Goal: Task Accomplishment & Management: Manage account settings

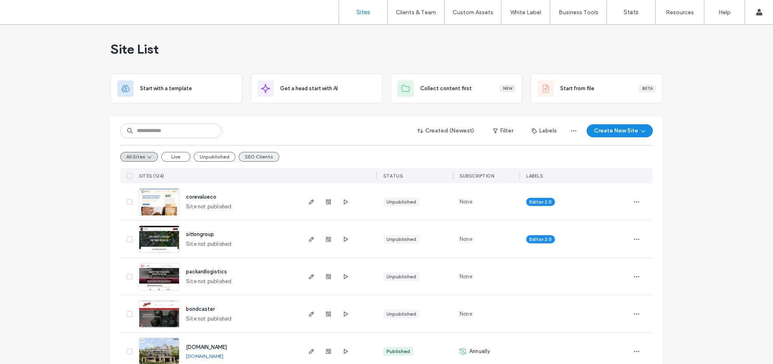
click at [264, 153] on button "SEO Clients" at bounding box center [259, 157] width 41 height 10
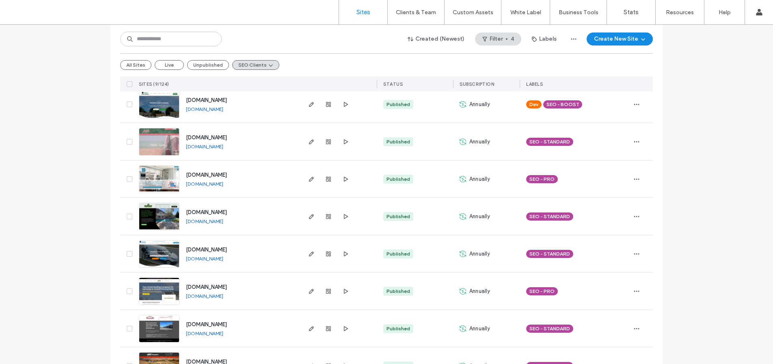
scroll to position [115, 0]
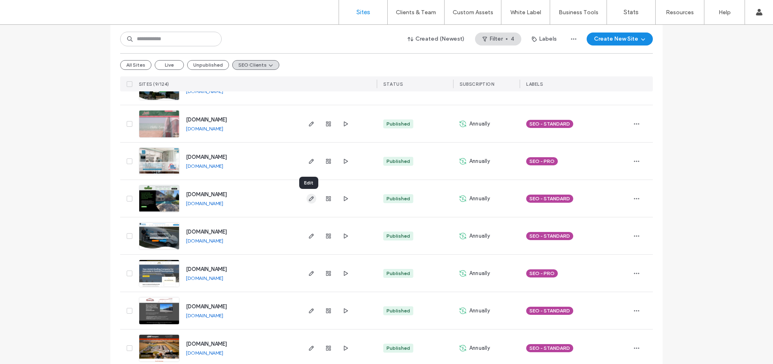
click at [308, 197] on icon "button" at bounding box center [311, 198] width 6 height 6
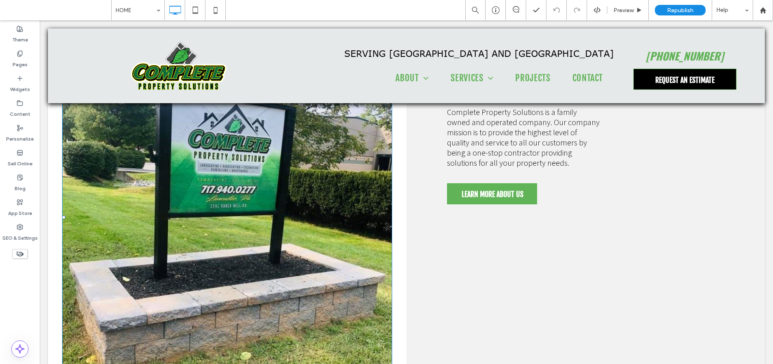
scroll to position [391, 0]
click at [23, 63] on label "Pages" at bounding box center [20, 62] width 15 height 11
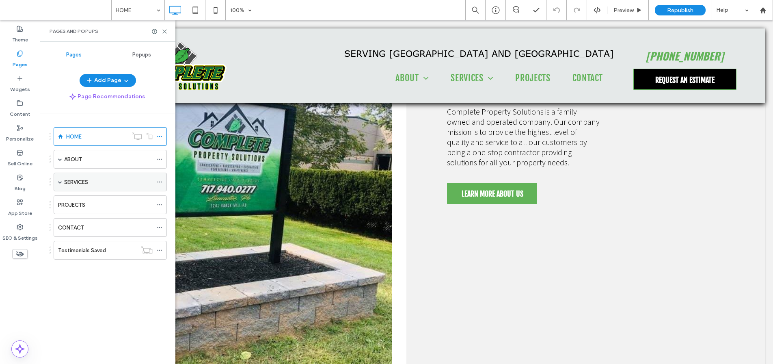
click at [57, 180] on div "SERVICES" at bounding box center [110, 182] width 113 height 19
click at [59, 183] on span at bounding box center [60, 182] width 4 height 4
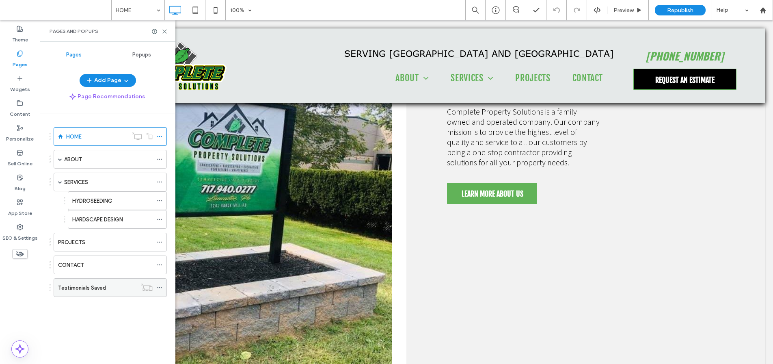
click at [102, 294] on div "Testimonials Saved" at bounding box center [97, 287] width 79 height 18
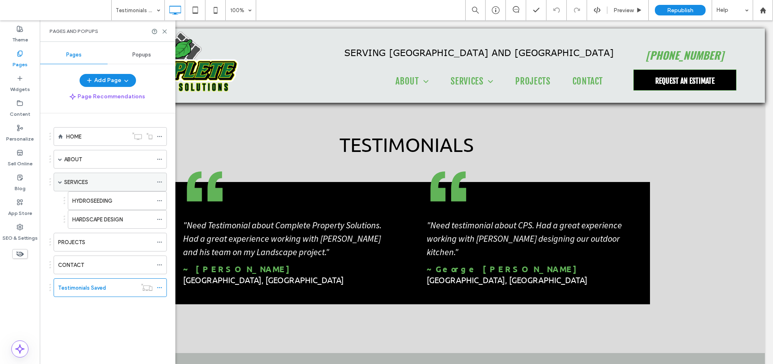
click at [89, 178] on div "SERVICES" at bounding box center [108, 182] width 89 height 9
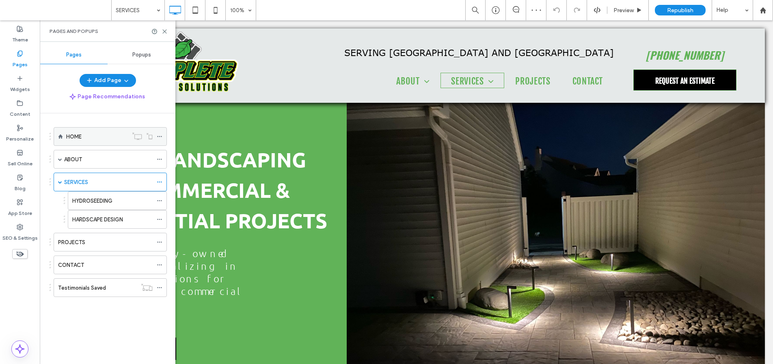
click at [94, 142] on div "HOME" at bounding box center [97, 136] width 62 height 18
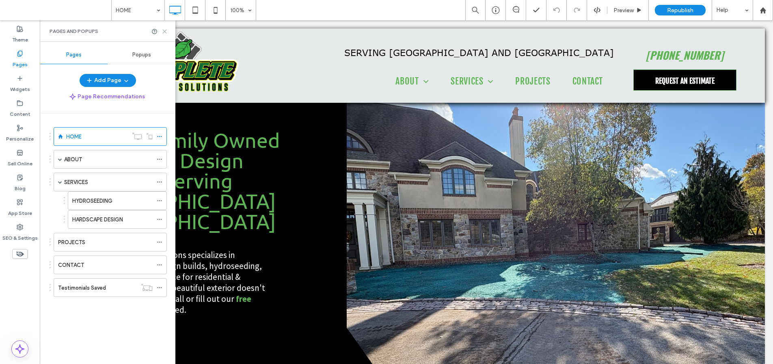
click at [164, 31] on use at bounding box center [165, 32] width 4 height 4
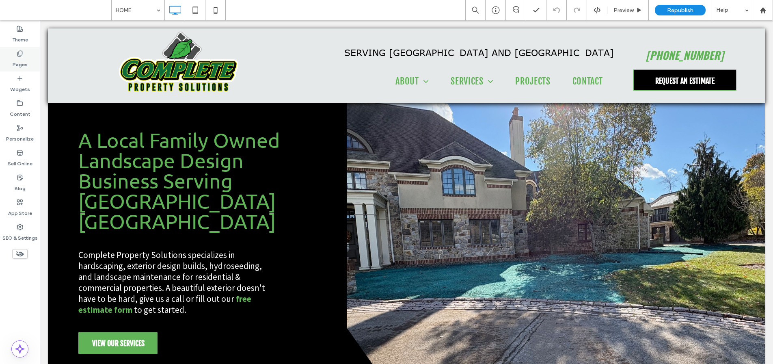
click at [18, 62] on label "Pages" at bounding box center [20, 62] width 15 height 11
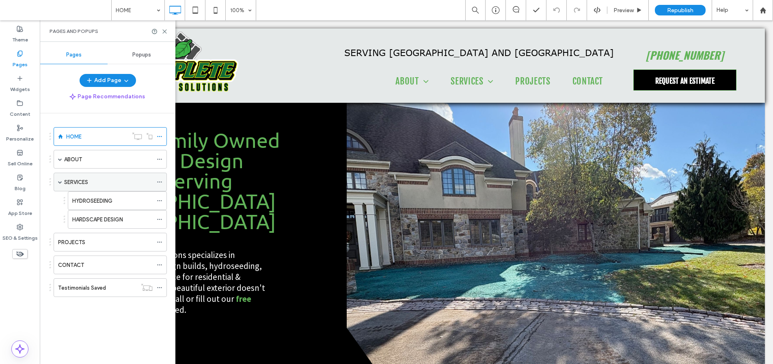
click at [123, 183] on div "SERVICES" at bounding box center [108, 182] width 89 height 9
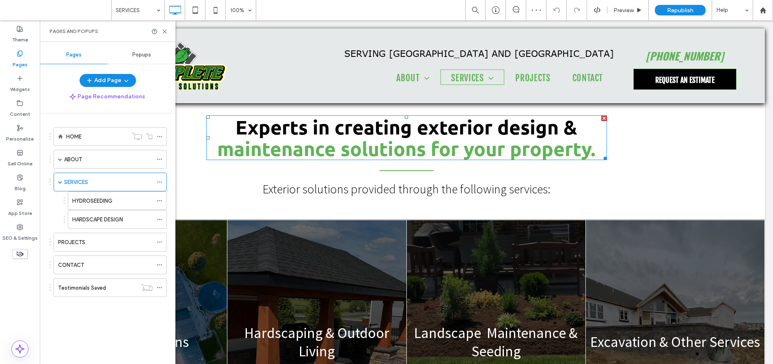
scroll to position [410, 0]
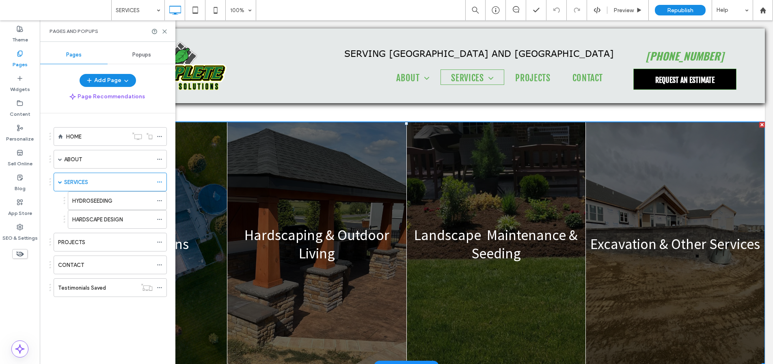
click at [284, 199] on link at bounding box center [316, 244] width 179 height 244
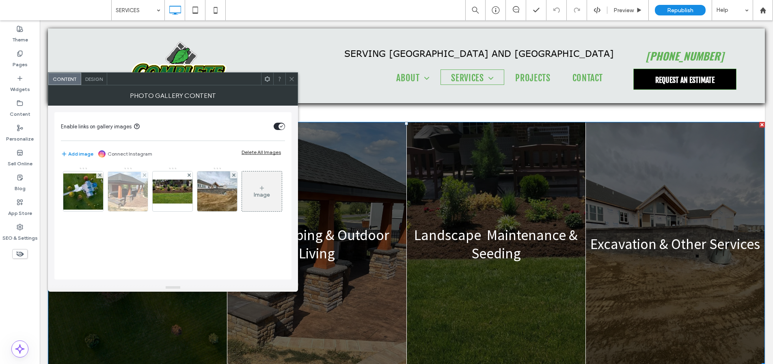
click at [133, 196] on img at bounding box center [127, 191] width 65 height 39
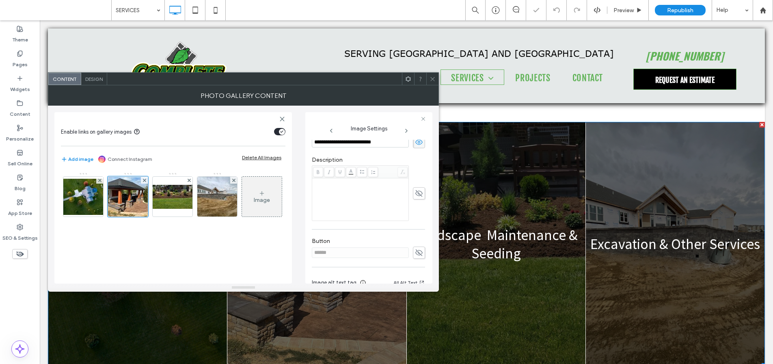
scroll to position [241, 0]
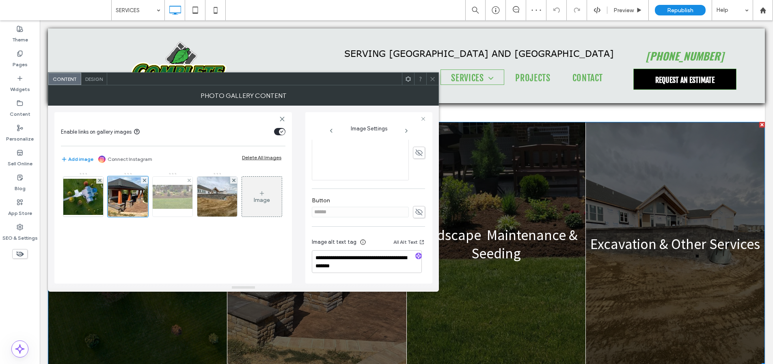
click at [179, 204] on img at bounding box center [172, 197] width 65 height 24
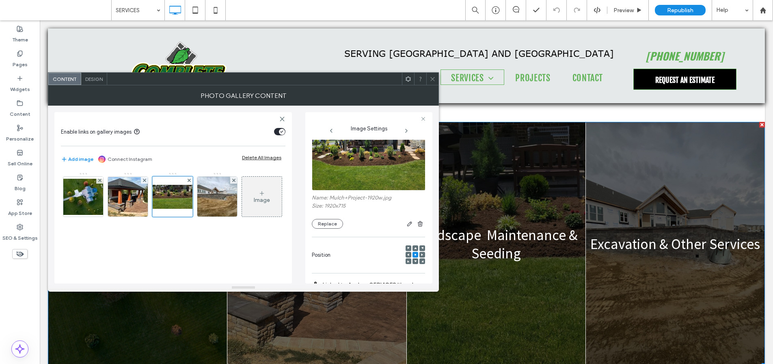
scroll to position [0, 0]
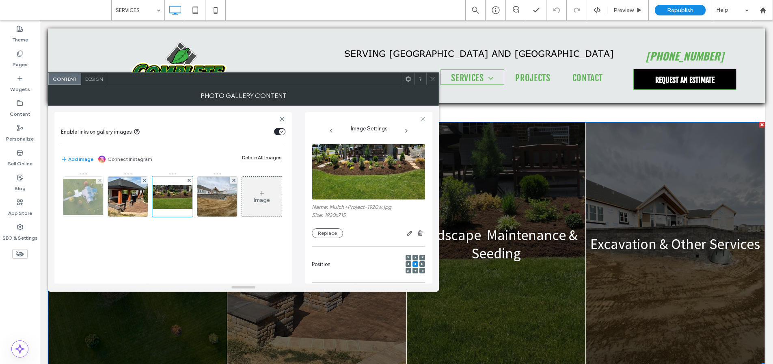
click at [79, 201] on img at bounding box center [83, 197] width 65 height 36
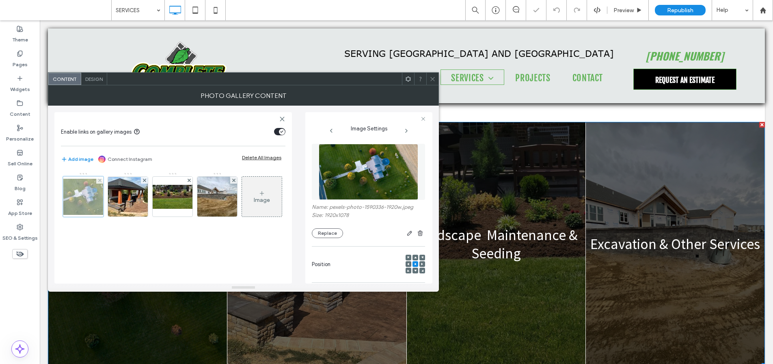
scroll to position [128, 0]
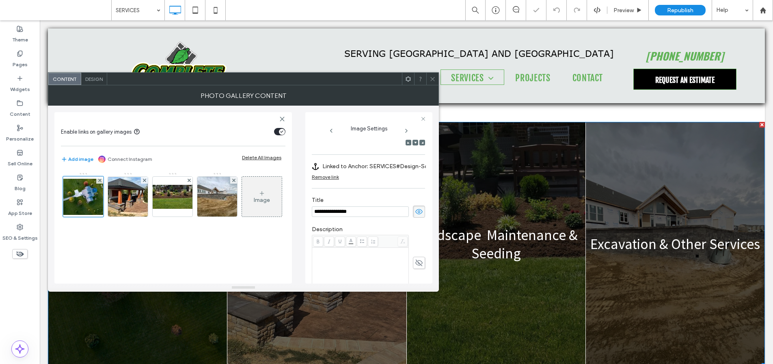
click at [430, 78] on icon at bounding box center [433, 79] width 6 height 6
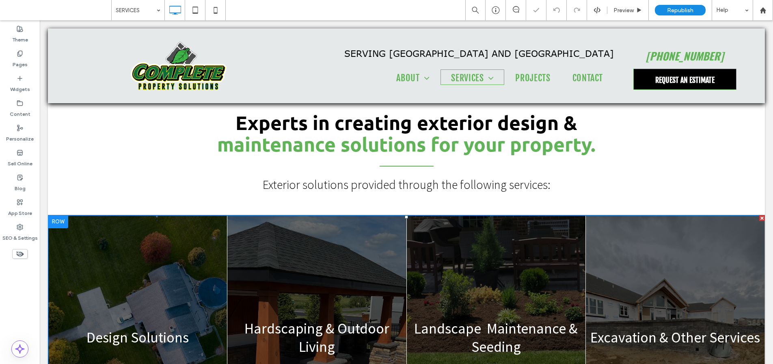
scroll to position [287, 0]
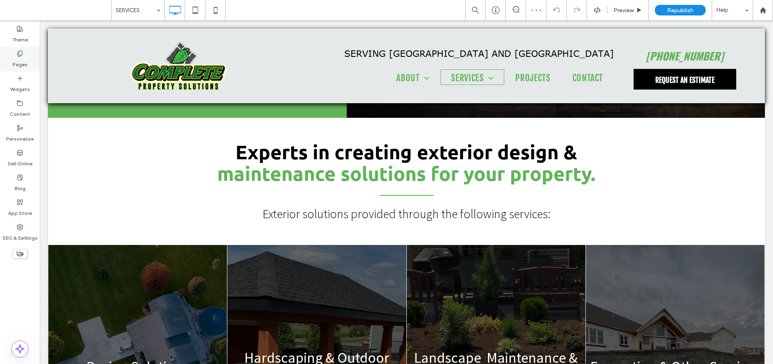
click at [19, 64] on label "Pages" at bounding box center [20, 62] width 15 height 11
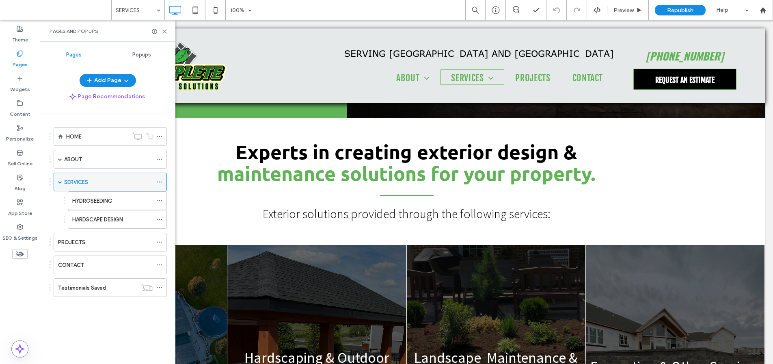
click at [120, 181] on div "SERVICES" at bounding box center [108, 182] width 89 height 9
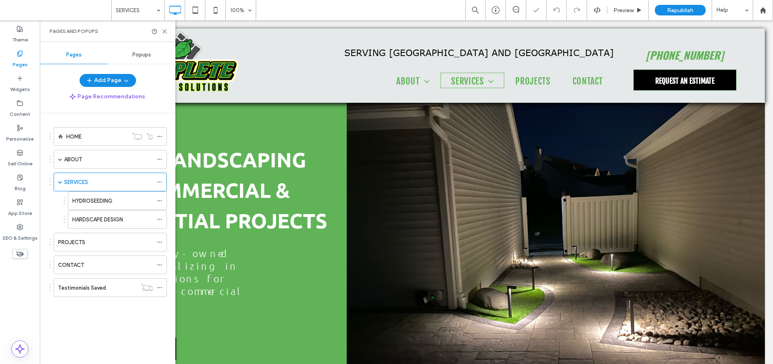
scroll to position [0, 0]
click at [110, 181] on div "SERVICES" at bounding box center [108, 182] width 89 height 9
click at [166, 32] on icon at bounding box center [165, 31] width 6 height 6
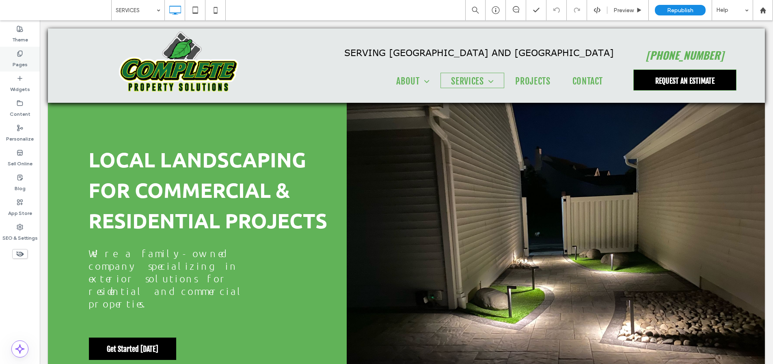
click at [17, 56] on icon at bounding box center [20, 53] width 6 height 6
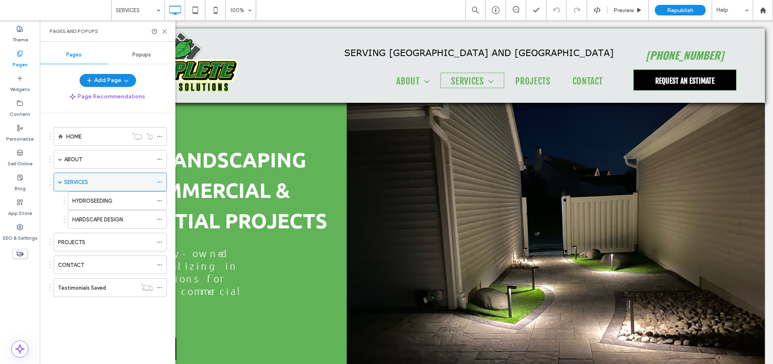
click at [100, 184] on div "SERVICES" at bounding box center [108, 182] width 89 height 9
click at [164, 31] on use at bounding box center [165, 32] width 4 height 4
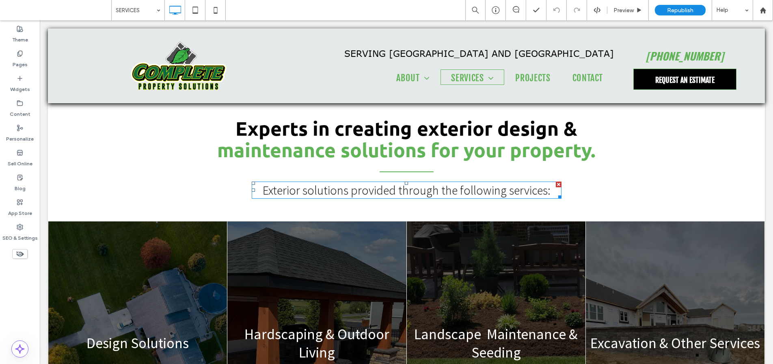
scroll to position [340, 0]
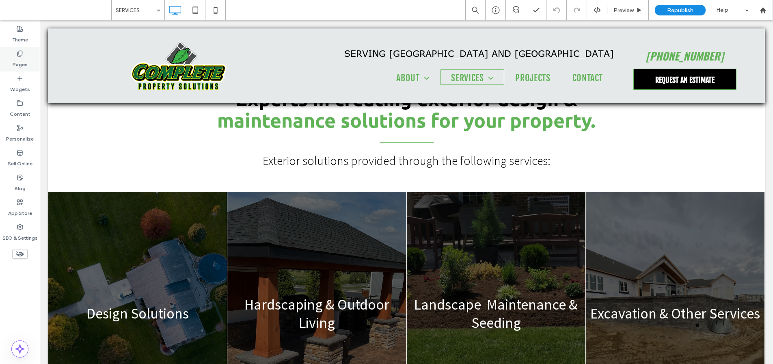
click at [20, 59] on label "Pages" at bounding box center [20, 62] width 15 height 11
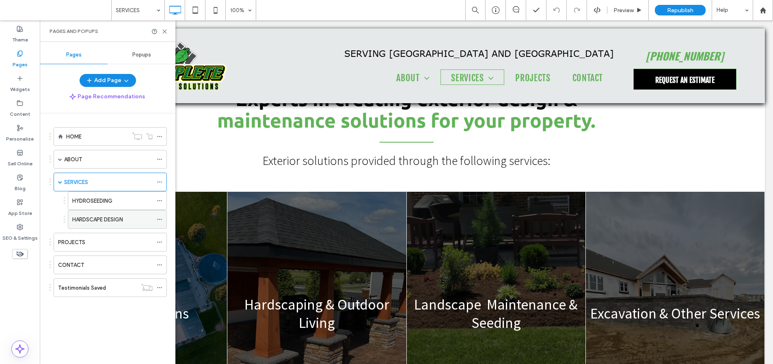
click at [94, 218] on label "HARDSCAPE DESIGN" at bounding box center [97, 219] width 51 height 14
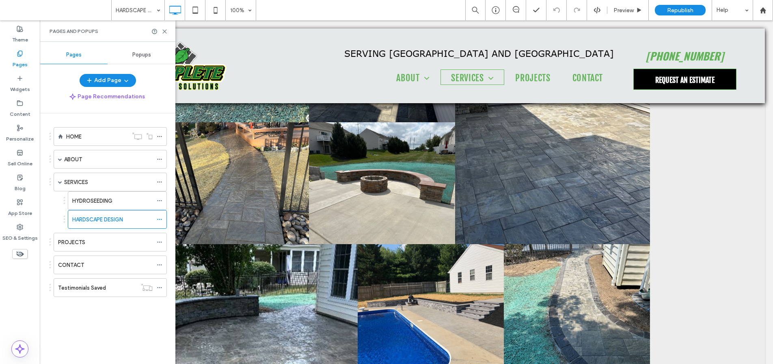
scroll to position [1739, 0]
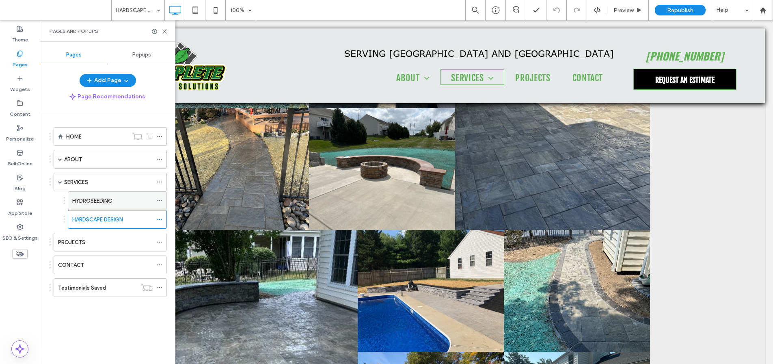
click at [91, 198] on label "HYDROSEEDING" at bounding box center [92, 201] width 40 height 14
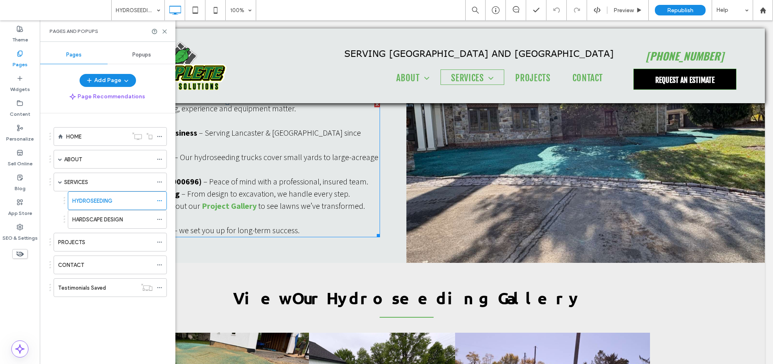
scroll to position [1510, 0]
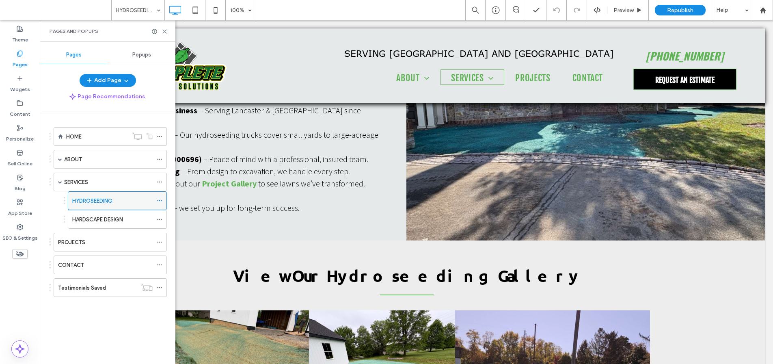
click at [160, 199] on icon at bounding box center [160, 201] width 6 height 6
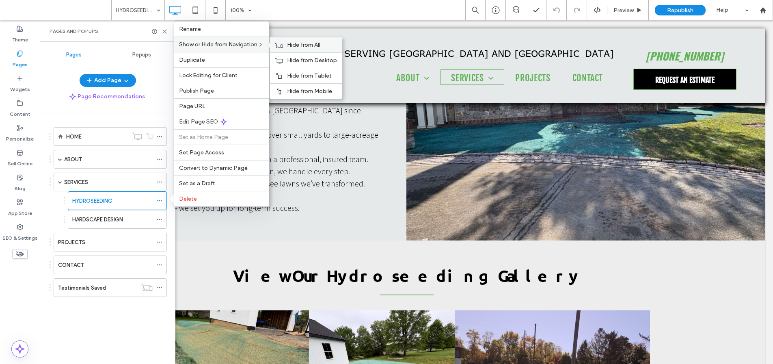
click at [283, 45] on use at bounding box center [279, 44] width 8 height 5
click at [160, 219] on icon at bounding box center [160, 219] width 6 height 6
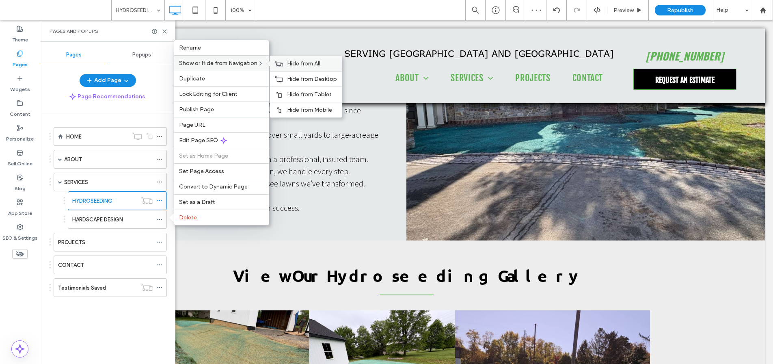
click at [294, 62] on span "Hide from All" at bounding box center [303, 63] width 33 height 7
click at [204, 143] on span "Edit Page SEO" at bounding box center [198, 140] width 39 height 7
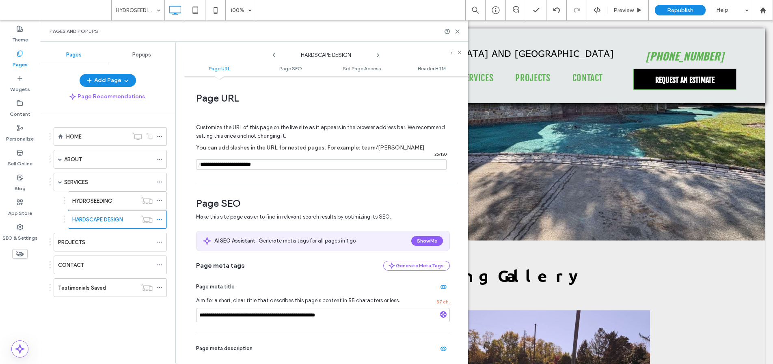
scroll to position [245, 0]
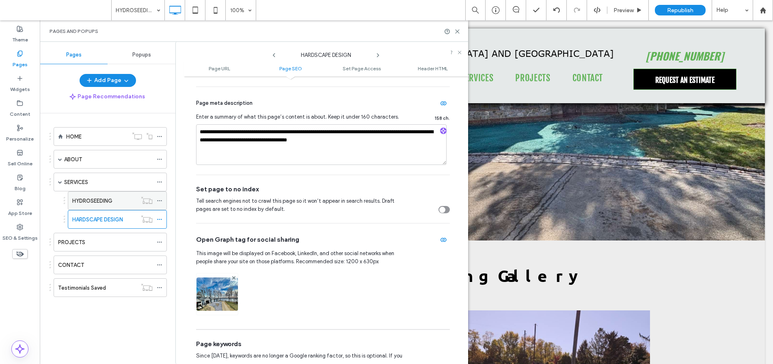
click at [159, 201] on use at bounding box center [159, 200] width 4 height 1
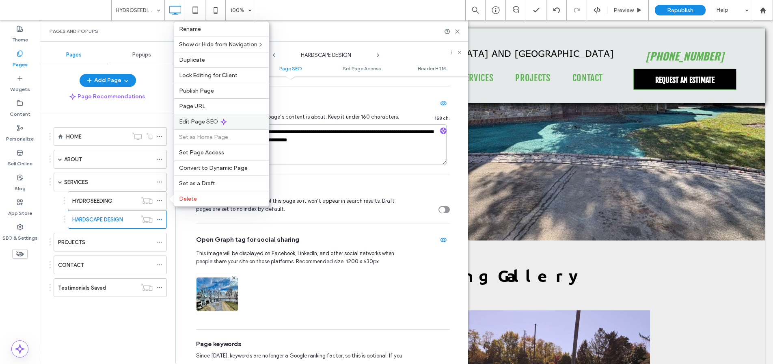
click at [205, 122] on span "Edit Page SEO" at bounding box center [198, 121] width 39 height 7
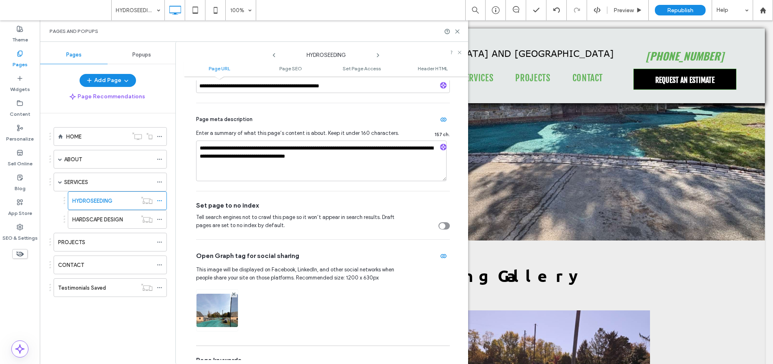
scroll to position [231, 0]
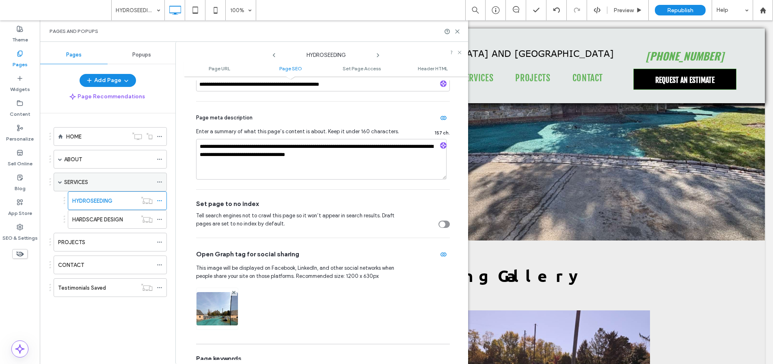
click at [101, 183] on div "SERVICES" at bounding box center [108, 182] width 89 height 9
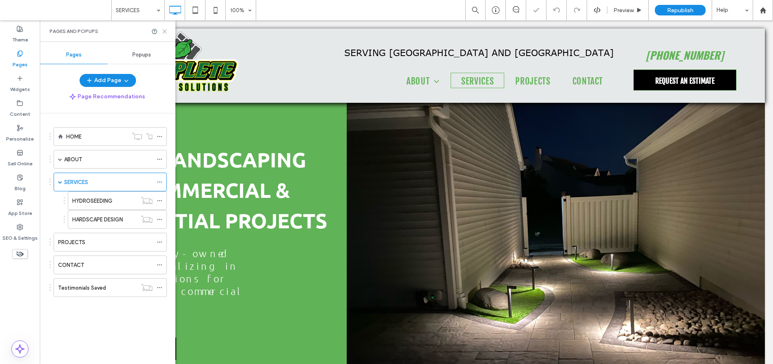
click at [166, 31] on icon at bounding box center [165, 31] width 6 height 6
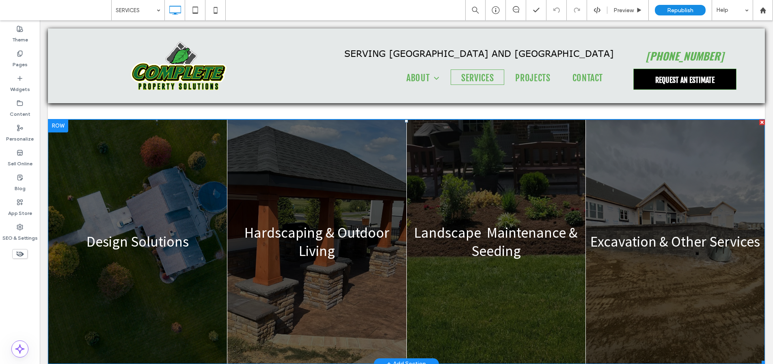
scroll to position [414, 0]
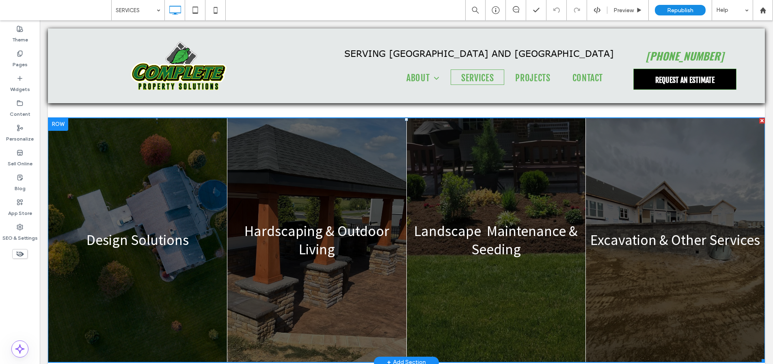
click at [319, 206] on link at bounding box center [316, 240] width 179 height 244
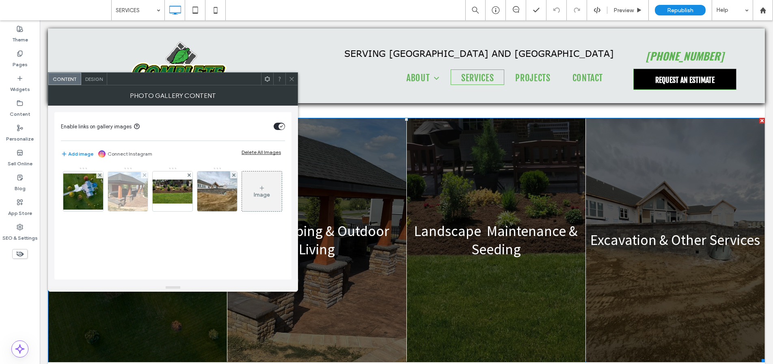
click at [138, 198] on img at bounding box center [127, 191] width 65 height 39
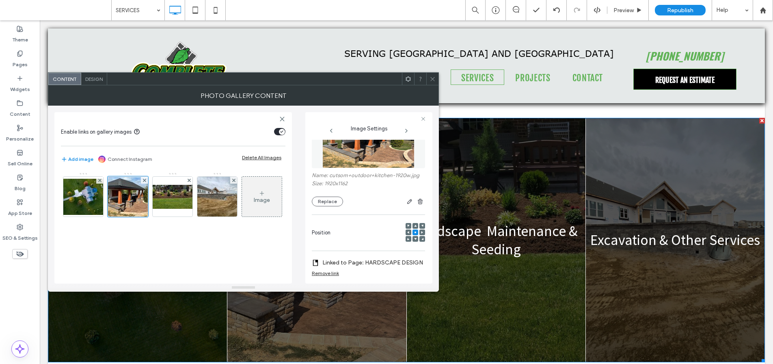
scroll to position [0, 0]
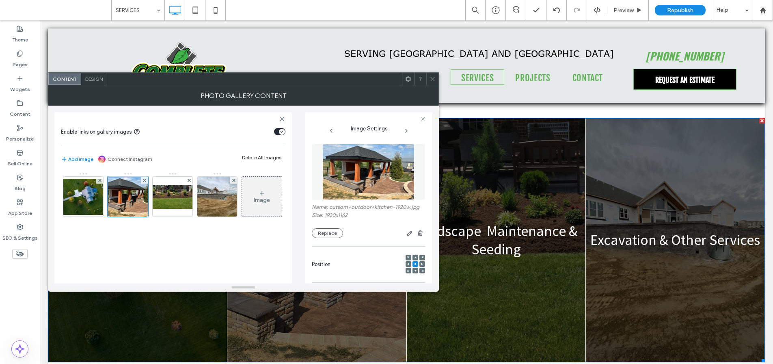
click at [432, 80] on icon at bounding box center [433, 79] width 6 height 6
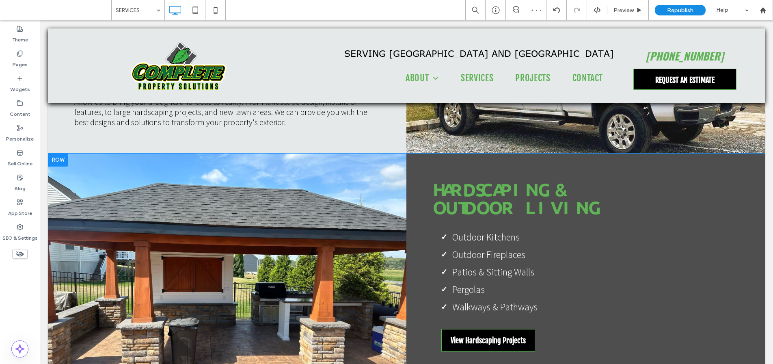
scroll to position [841, 0]
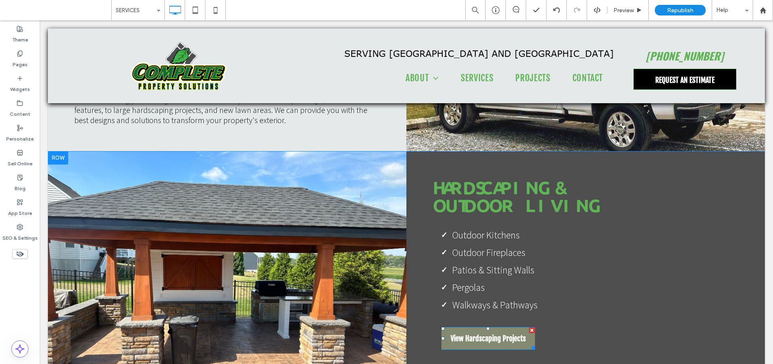
click at [484, 327] on span "View Hardscaping Projects" at bounding box center [488, 338] width 75 height 22
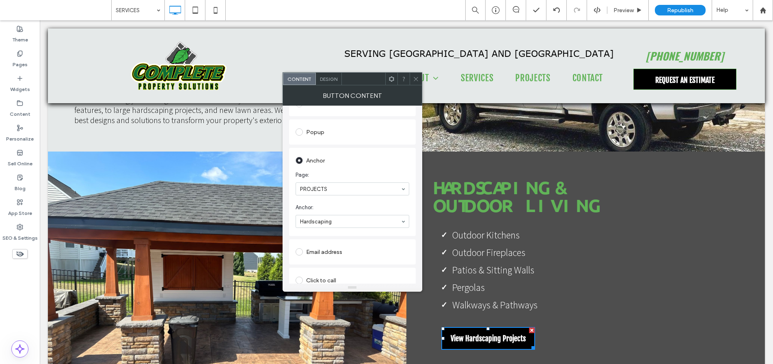
scroll to position [131, 0]
click at [419, 78] on div at bounding box center [416, 79] width 12 height 12
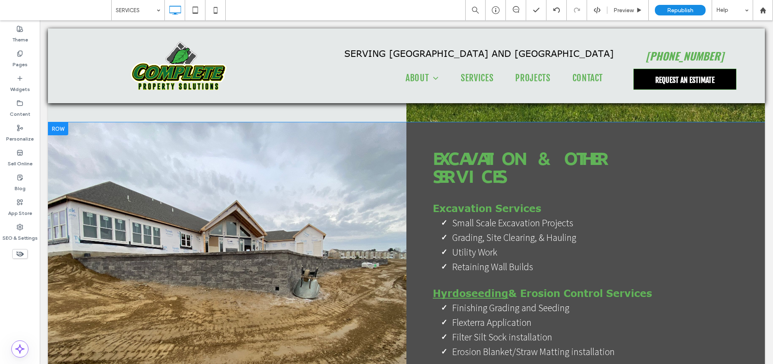
scroll to position [1369, 0]
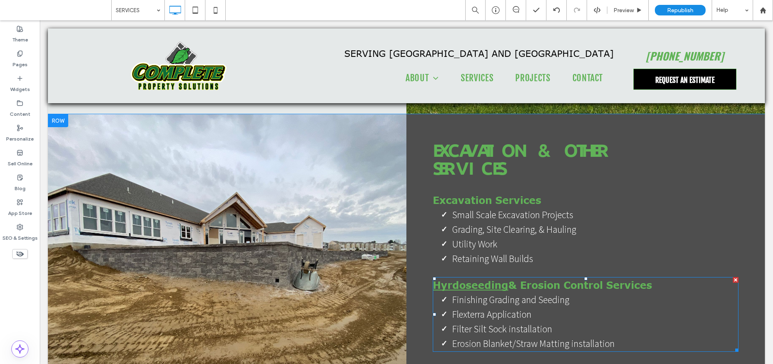
click at [489, 279] on strong "Hyrdoseeding" at bounding box center [471, 285] width 76 height 12
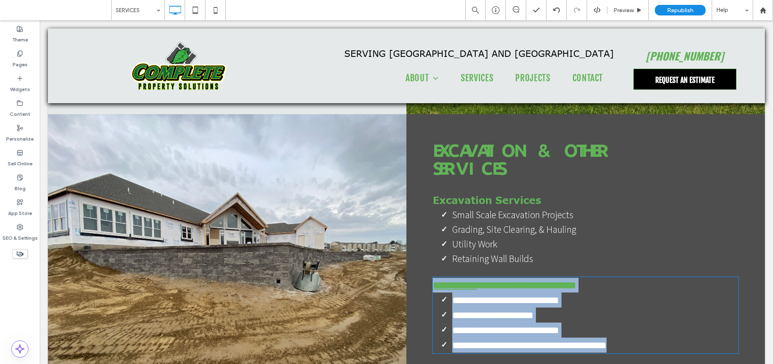
click at [477, 280] on strong "**********" at bounding box center [455, 285] width 44 height 10
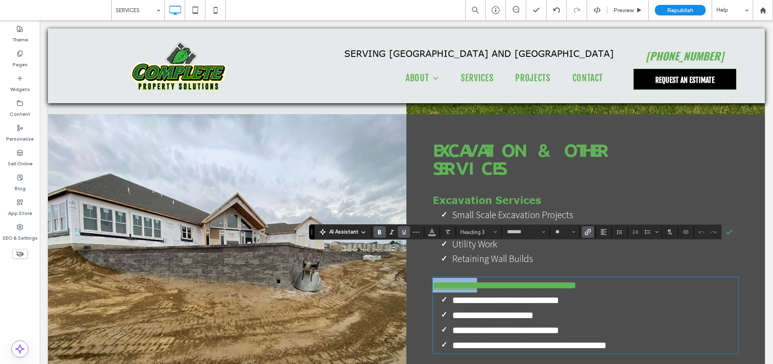
drag, startPoint x: 504, startPoint y: 256, endPoint x: 426, endPoint y: 253, distance: 77.6
click at [426, 253] on div "**********" at bounding box center [585, 266] width 358 height 304
click at [585, 232] on use "Link" at bounding box center [588, 232] width 6 height 6
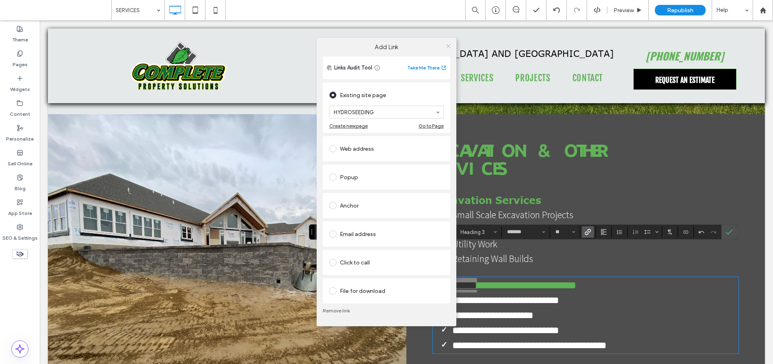
click at [449, 47] on icon at bounding box center [448, 46] width 6 height 6
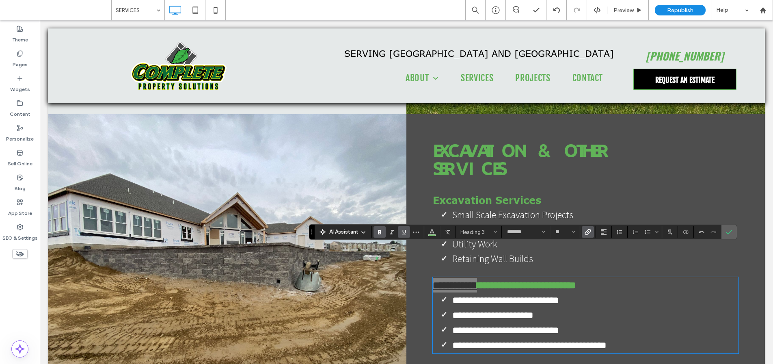
click at [730, 232] on icon "Confirm" at bounding box center [729, 232] width 6 height 6
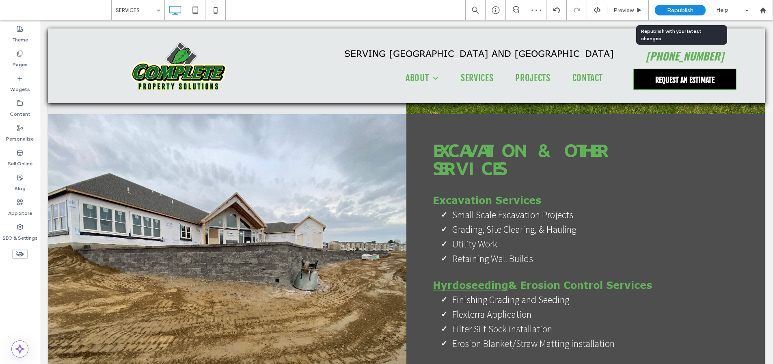
click at [688, 9] on span "Republish" at bounding box center [680, 10] width 26 height 7
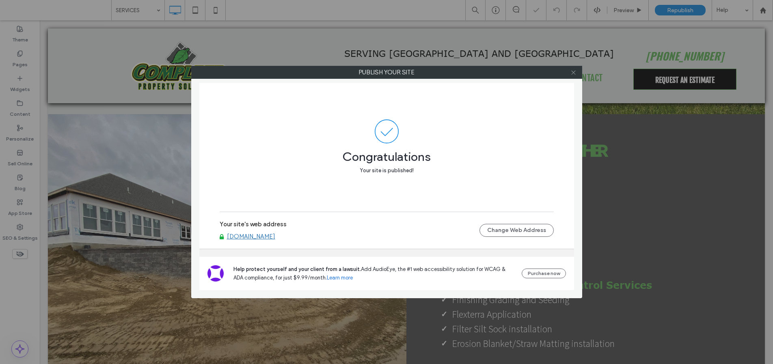
click at [572, 73] on use at bounding box center [573, 72] width 4 height 4
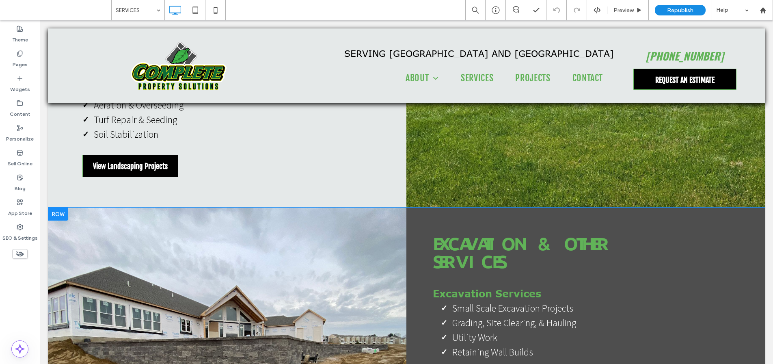
scroll to position [1249, 0]
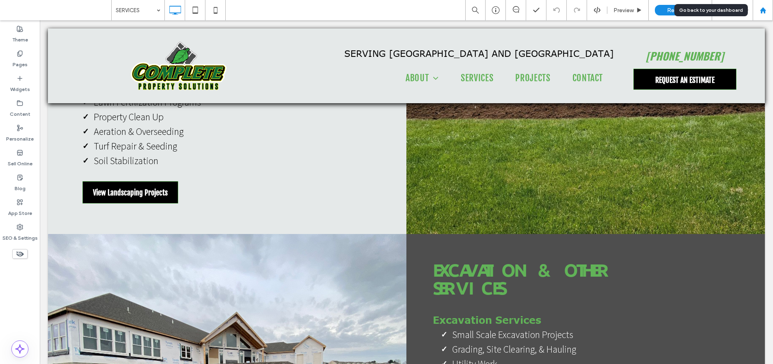
click at [766, 9] on div at bounding box center [762, 10] width 19 height 7
